Goal: Transaction & Acquisition: Obtain resource

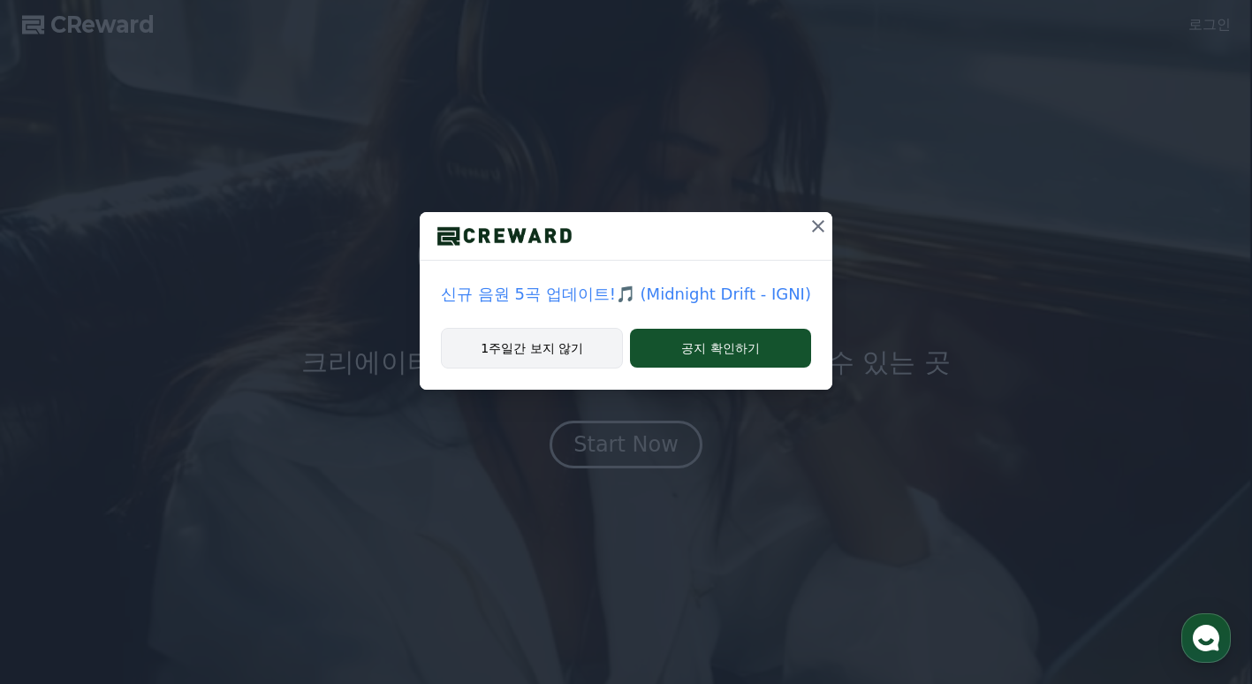
drag, startPoint x: 601, startPoint y: 357, endPoint x: 682, endPoint y: 319, distance: 89.7
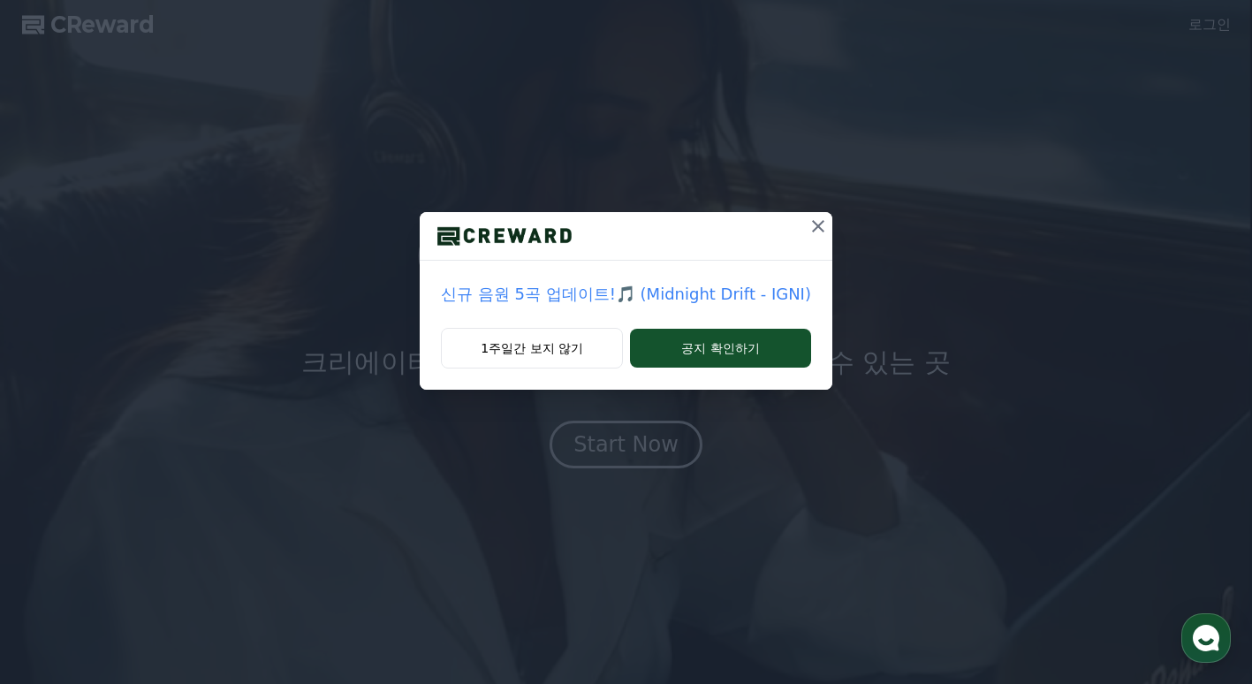
click at [604, 356] on button "1주일간 보지 않기" at bounding box center [532, 348] width 182 height 41
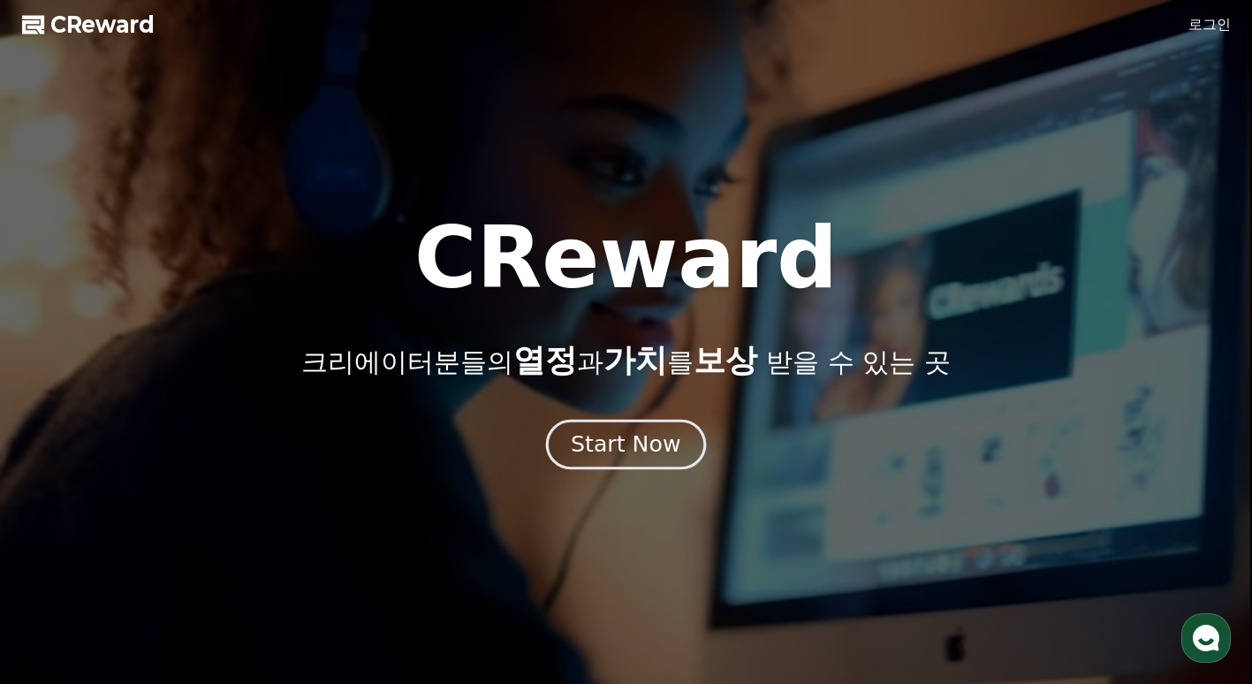
click at [596, 462] on button "Start Now" at bounding box center [626, 445] width 160 height 50
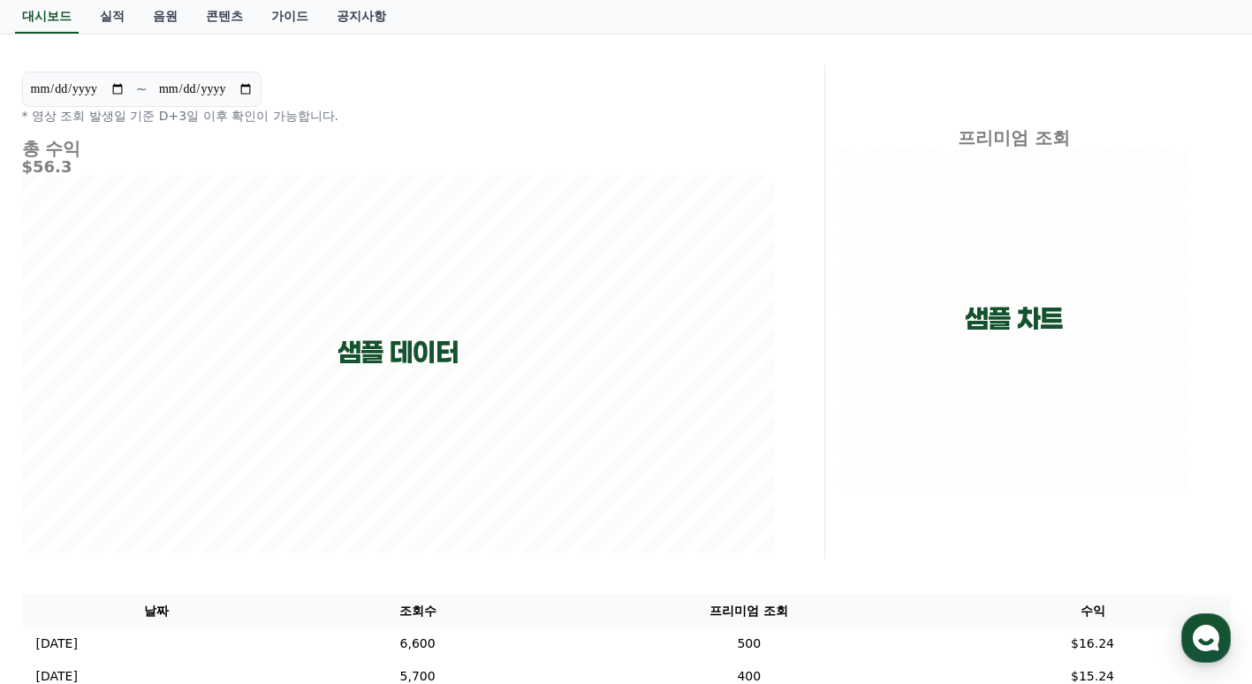
scroll to position [100, 0]
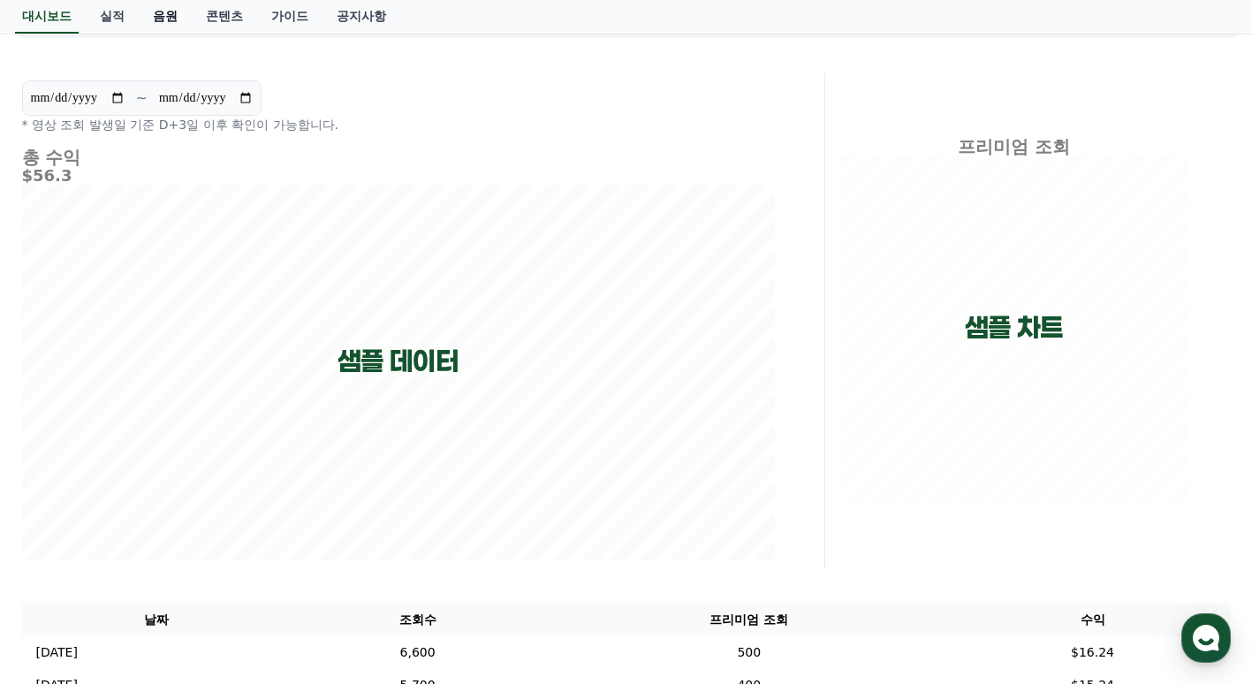
click at [183, 14] on link "음원" at bounding box center [165, 17] width 53 height 34
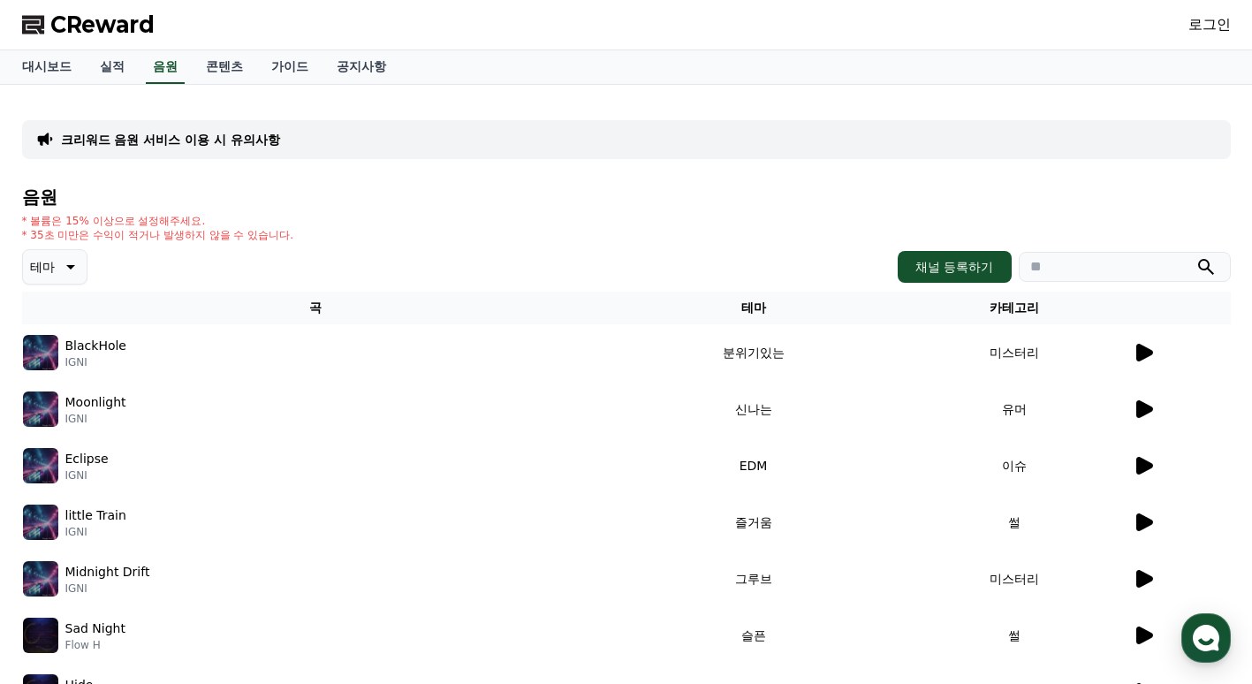
click at [1145, 350] on icon at bounding box center [1144, 353] width 17 height 18
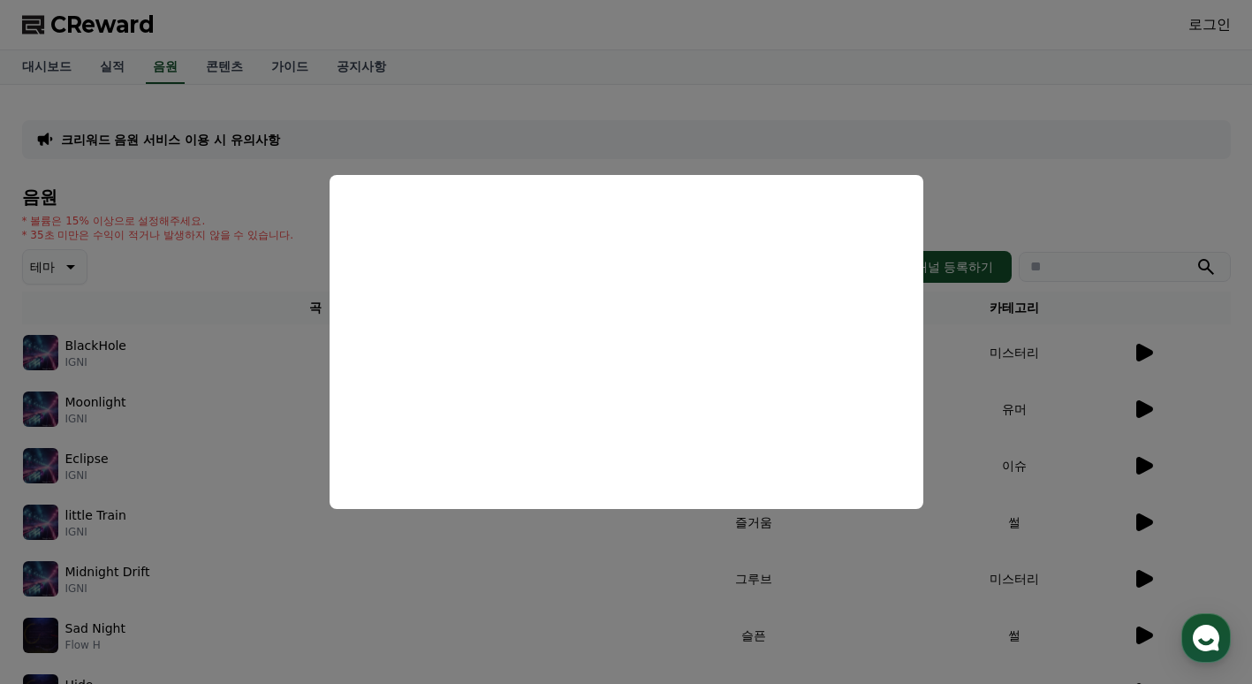
click at [401, 528] on button "close modal" at bounding box center [626, 342] width 1252 height 684
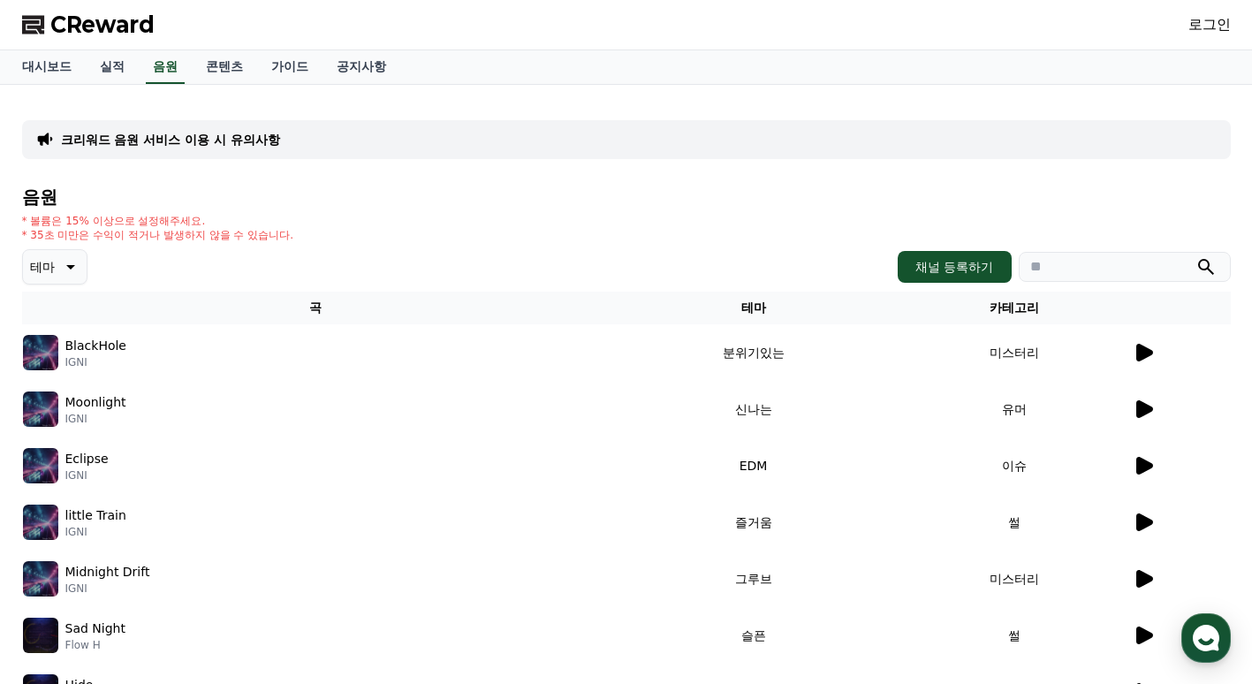
click at [70, 274] on icon at bounding box center [68, 266] width 21 height 21
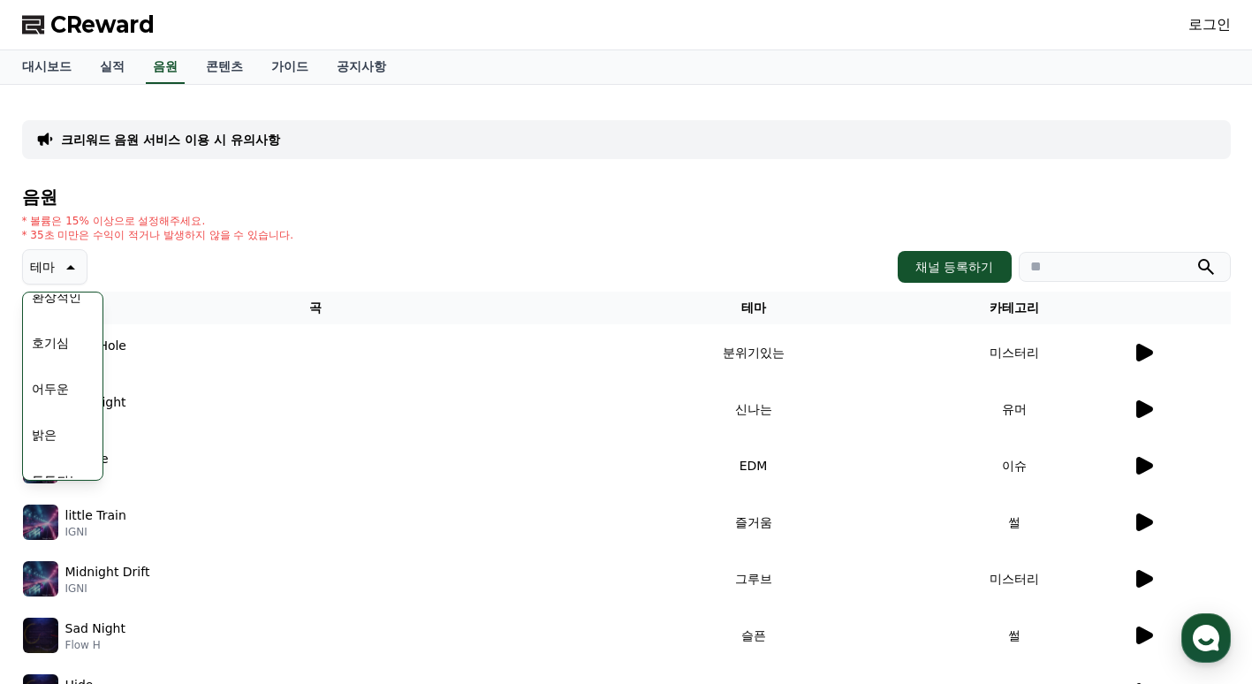
scroll to position [65, 0]
click at [52, 430] on button "밝은" at bounding box center [44, 433] width 39 height 39
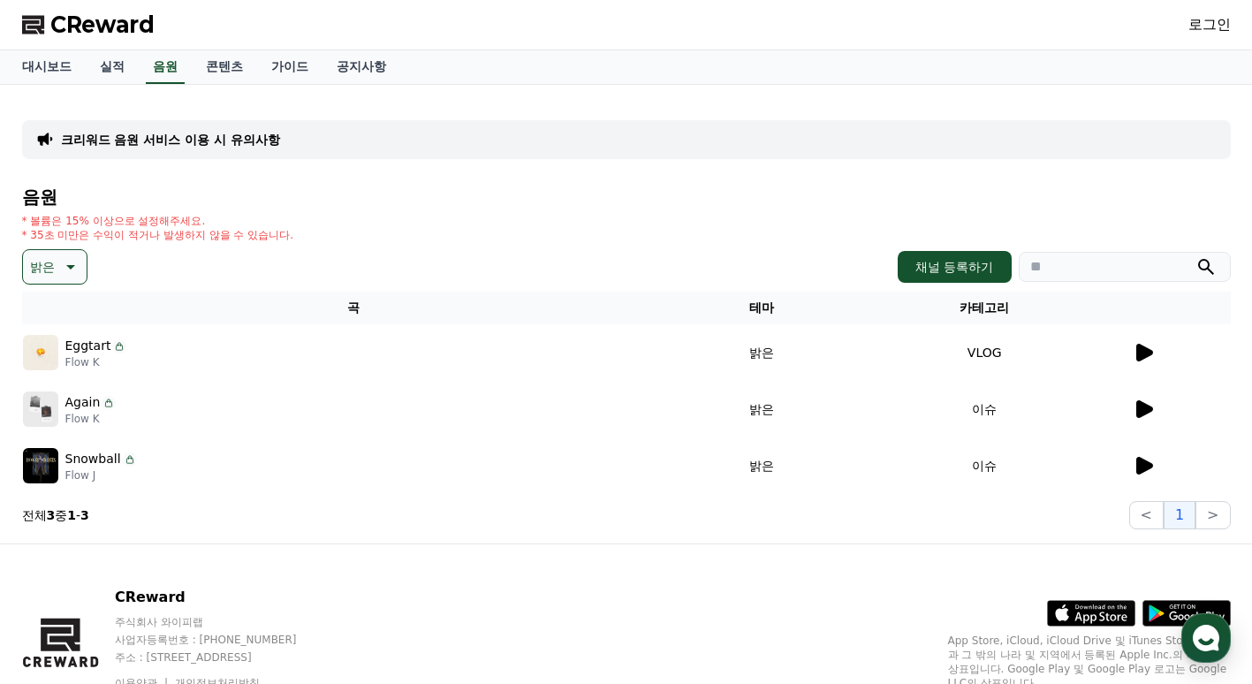
click at [1143, 355] on icon at bounding box center [1144, 353] width 17 height 18
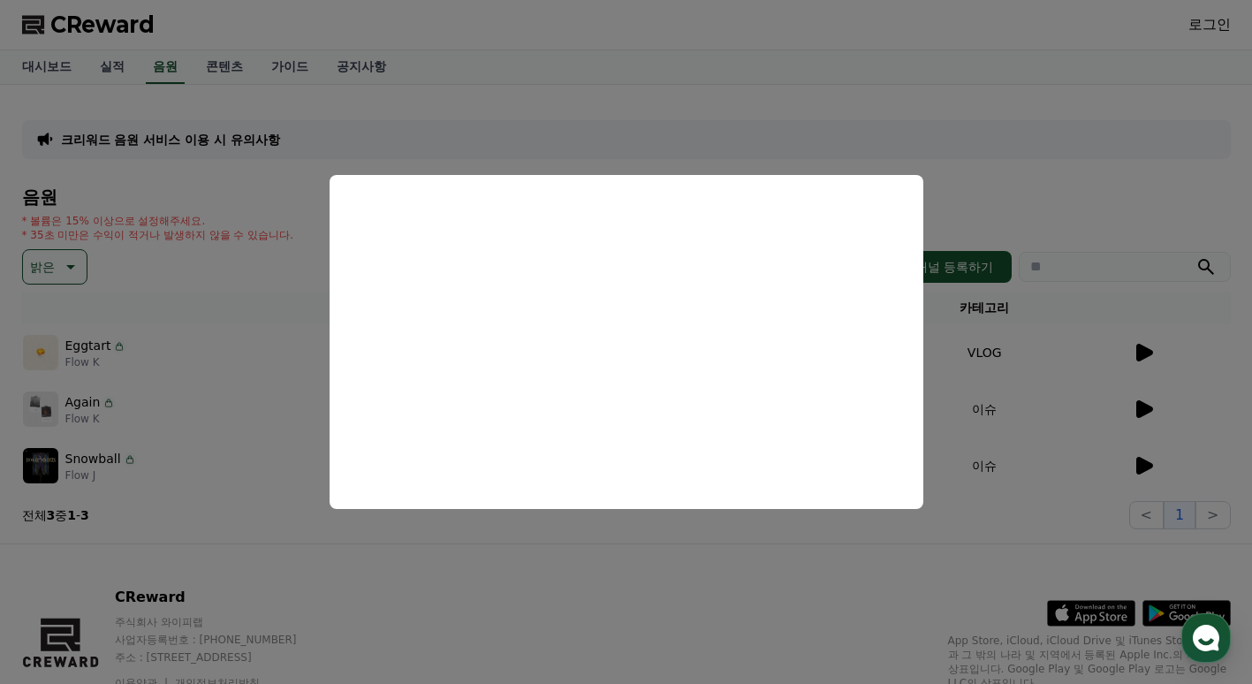
click at [290, 515] on button "close modal" at bounding box center [626, 342] width 1252 height 684
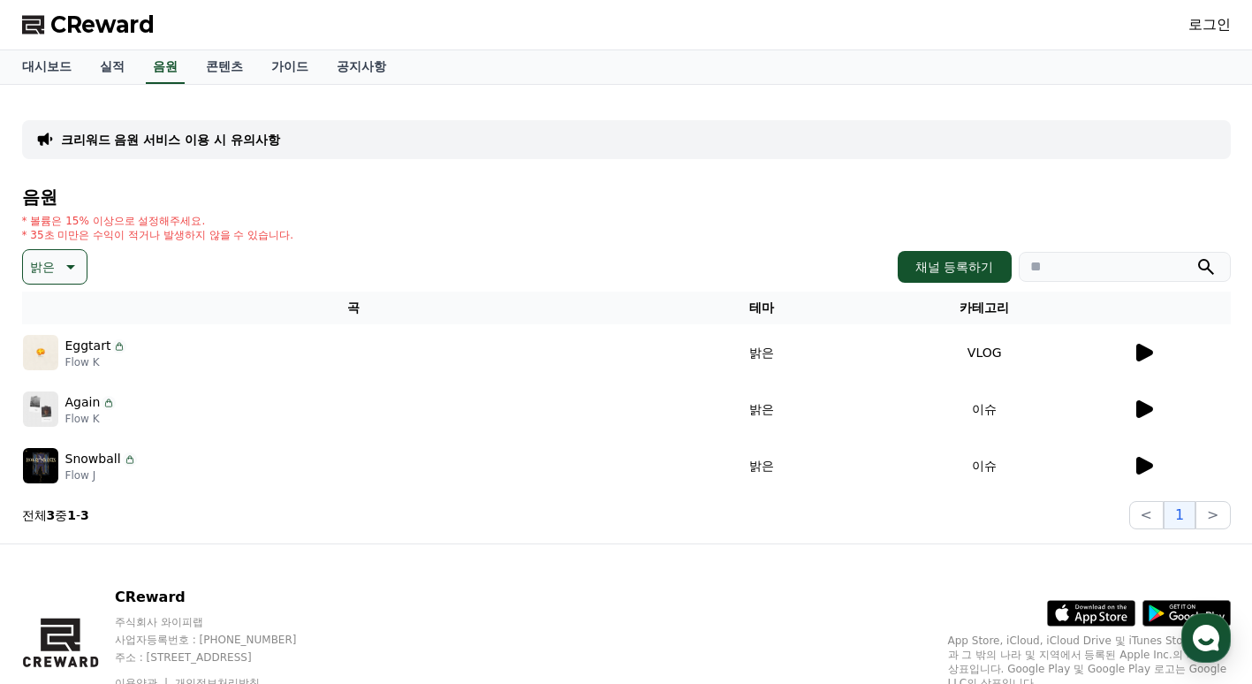
click at [1153, 408] on div at bounding box center [1181, 409] width 97 height 21
click at [1134, 414] on icon at bounding box center [1143, 409] width 21 height 21
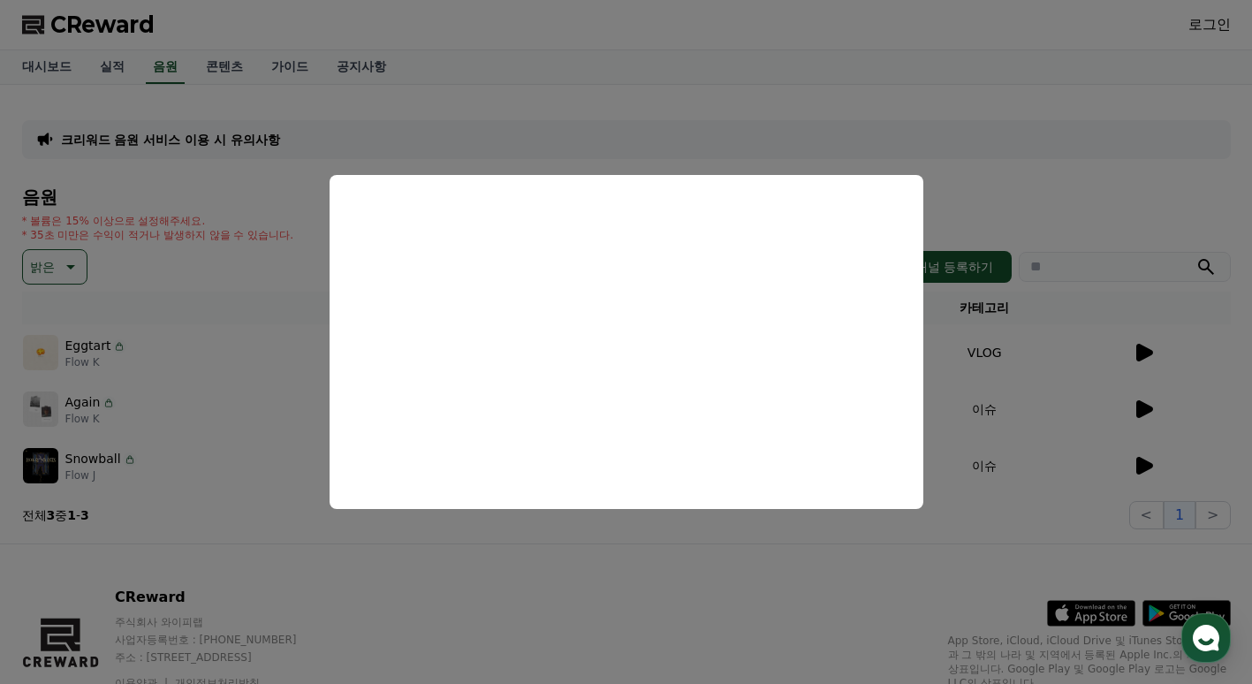
click at [355, 545] on button "close modal" at bounding box center [626, 342] width 1252 height 684
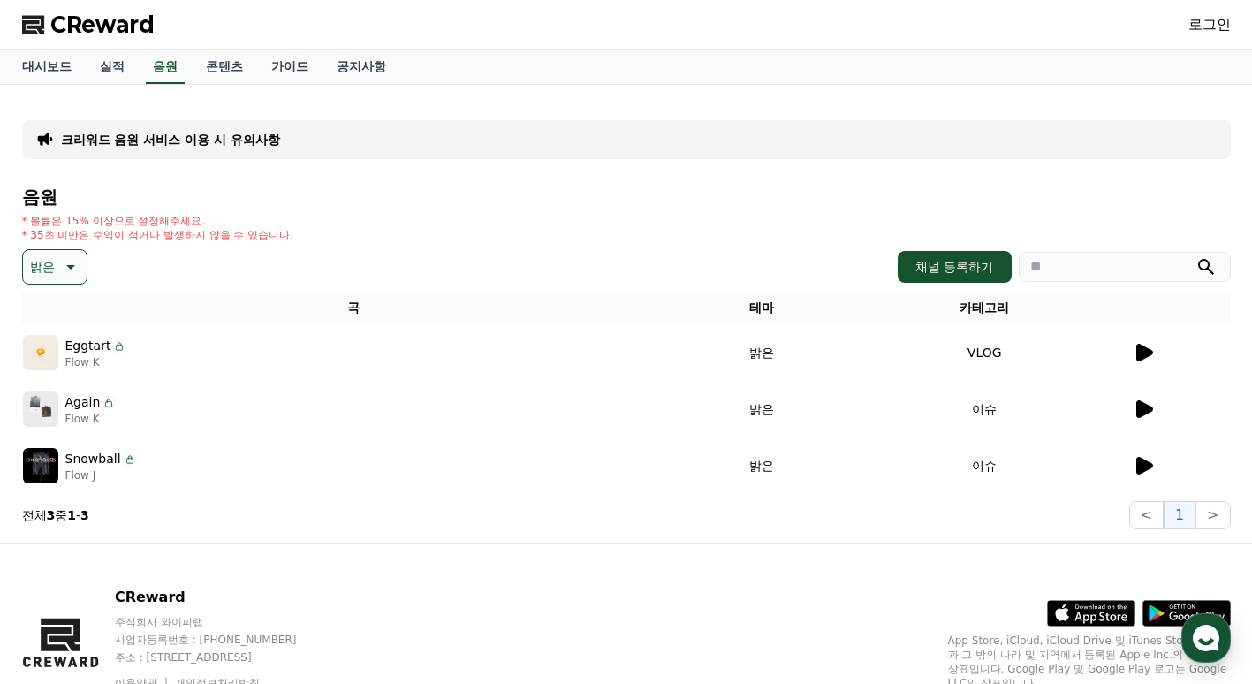
click at [1137, 466] on icon at bounding box center [1144, 466] width 17 height 18
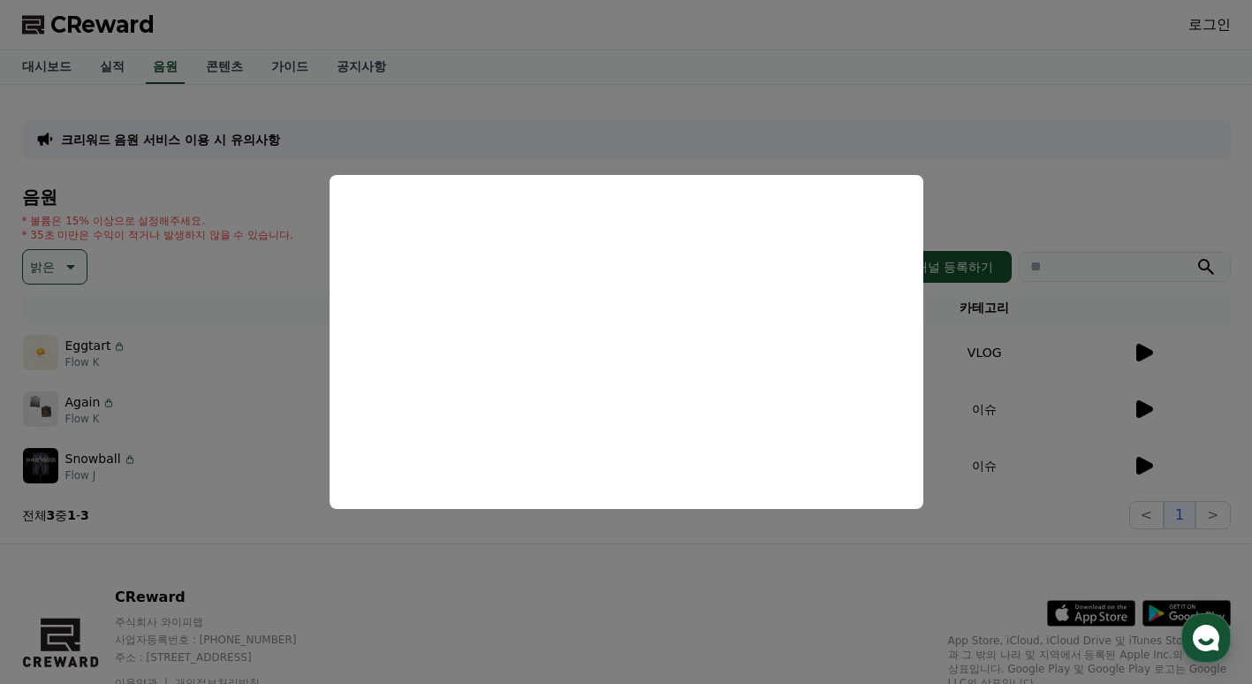
click at [846, 564] on button "close modal" at bounding box center [626, 342] width 1252 height 684
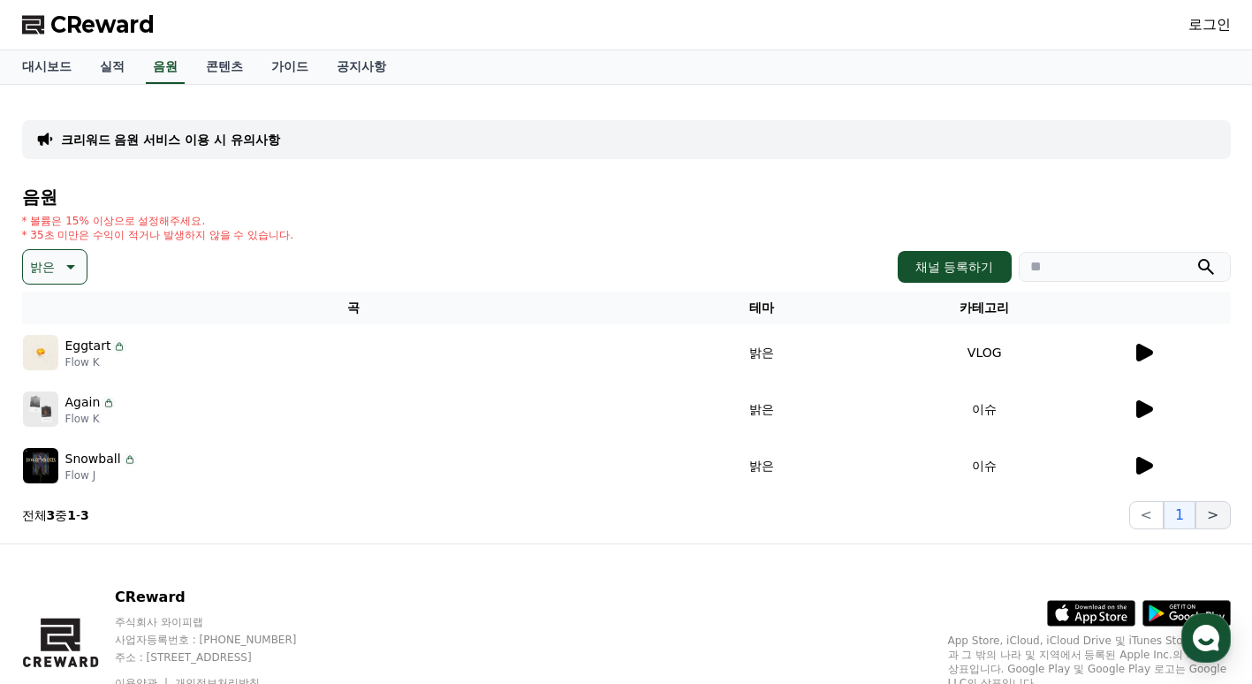
click at [1220, 513] on button ">" at bounding box center [1213, 515] width 34 height 28
click at [1205, 518] on button ">" at bounding box center [1213, 515] width 34 height 28
click at [63, 255] on button "밝은" at bounding box center [54, 266] width 65 height 35
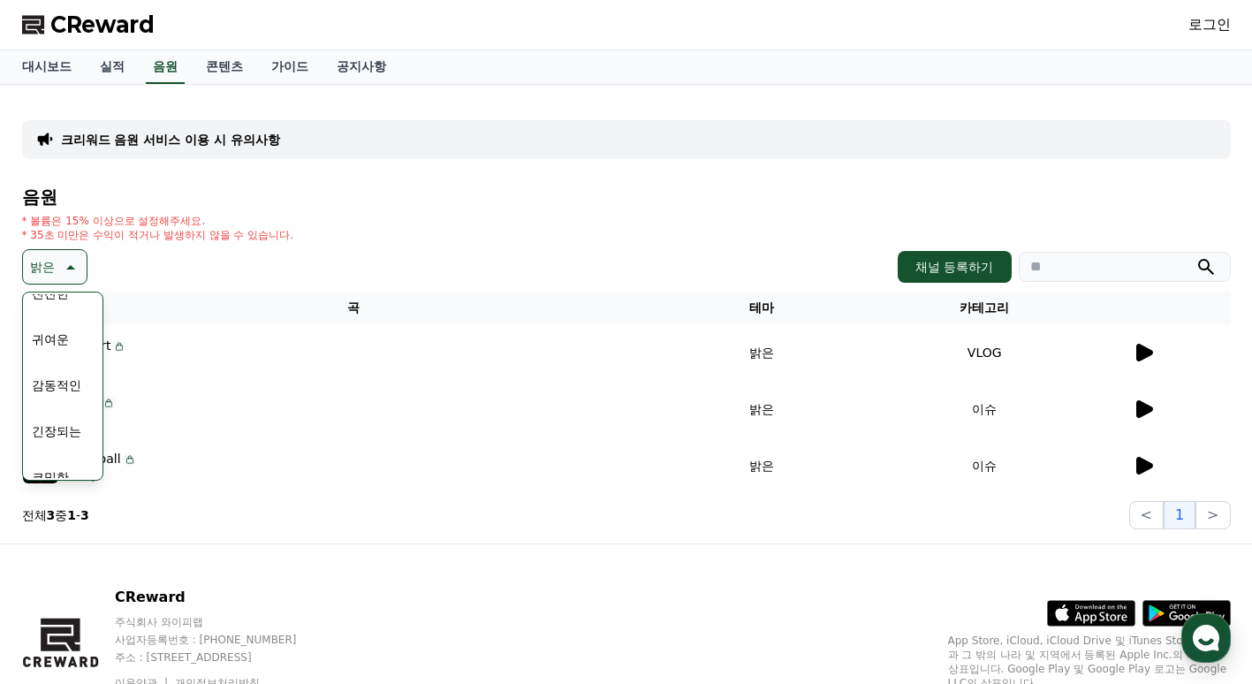
scroll to position [728, 0]
click at [65, 461] on button "코믹한" at bounding box center [50, 458] width 51 height 39
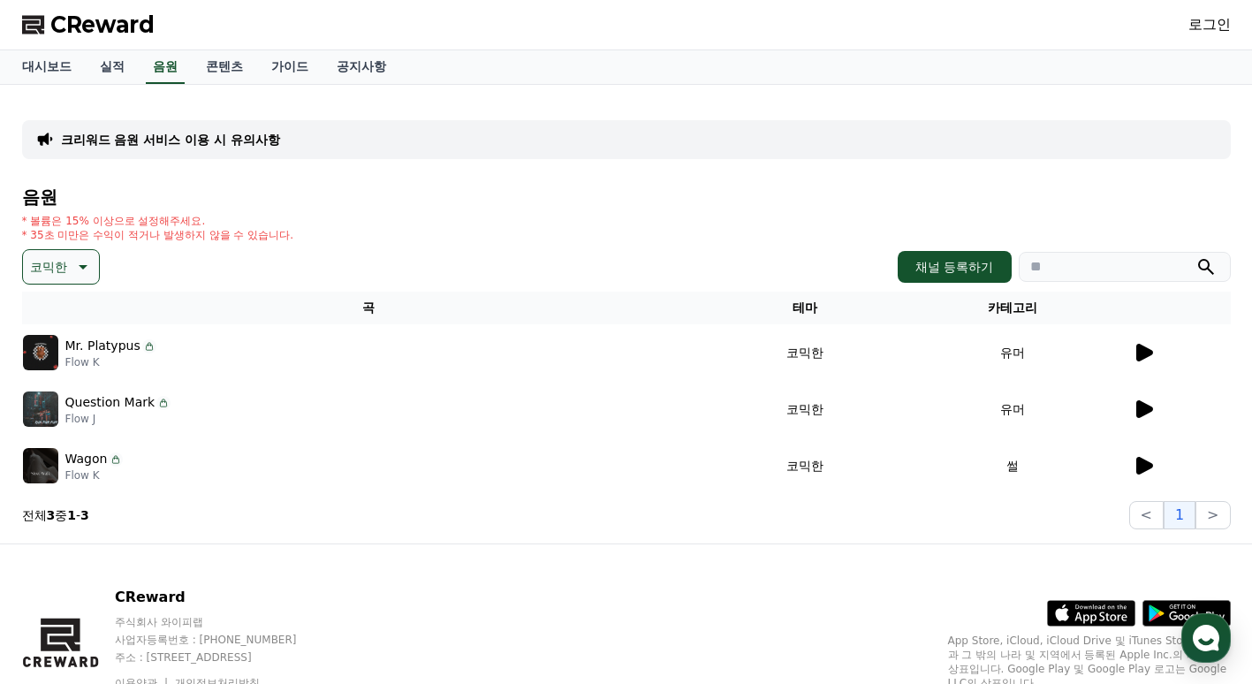
click at [1138, 355] on icon at bounding box center [1144, 353] width 17 height 18
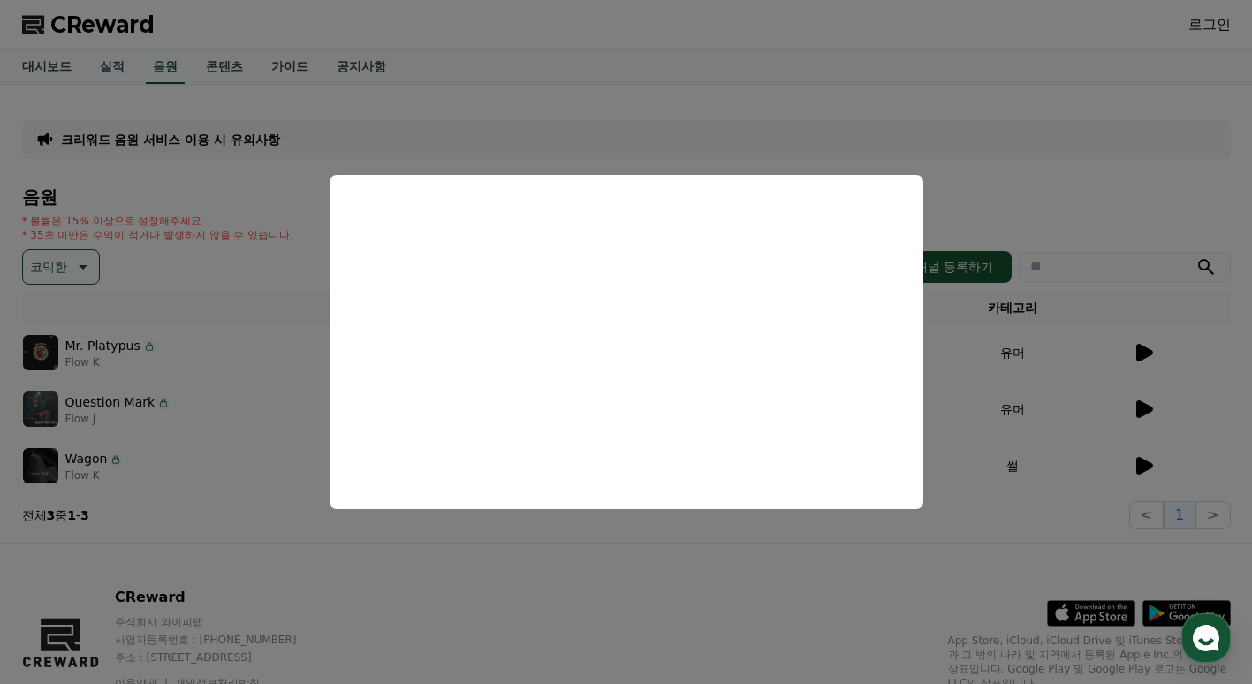
click at [214, 417] on button "close modal" at bounding box center [626, 342] width 1252 height 684
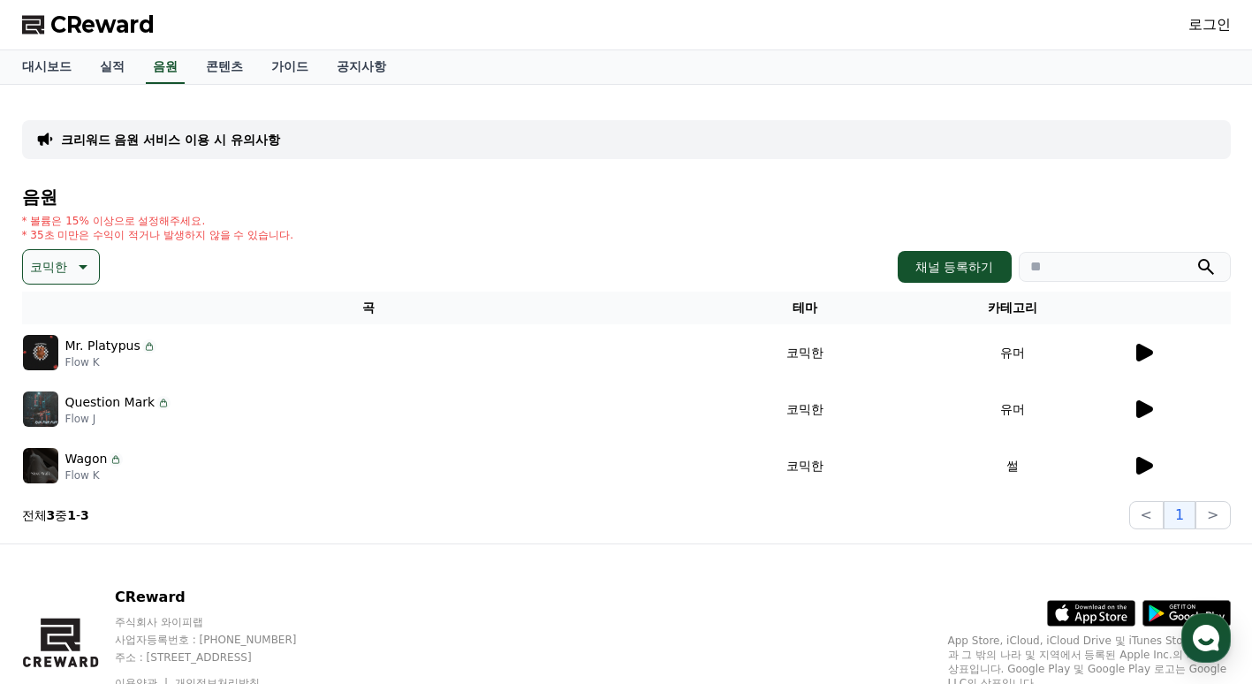
click at [1144, 407] on icon at bounding box center [1144, 409] width 17 height 18
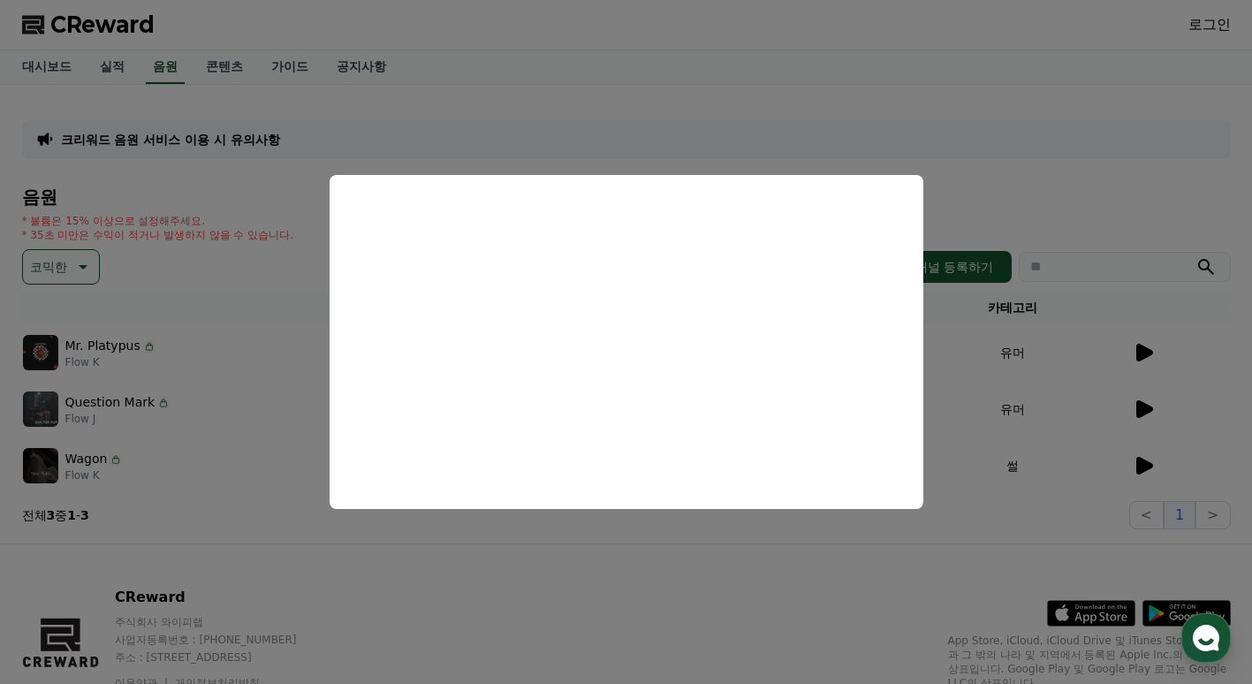
click at [414, 564] on button "close modal" at bounding box center [626, 342] width 1252 height 684
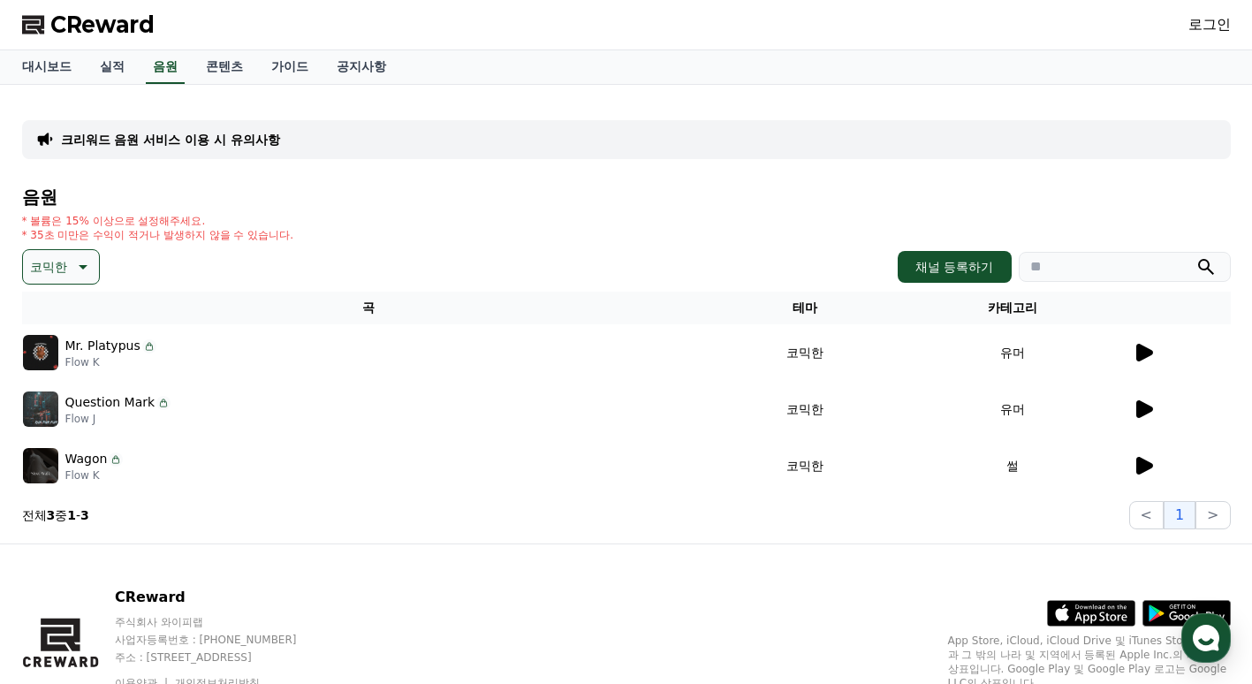
click at [1141, 471] on icon at bounding box center [1144, 466] width 17 height 18
